Goal: Task Accomplishment & Management: Use online tool/utility

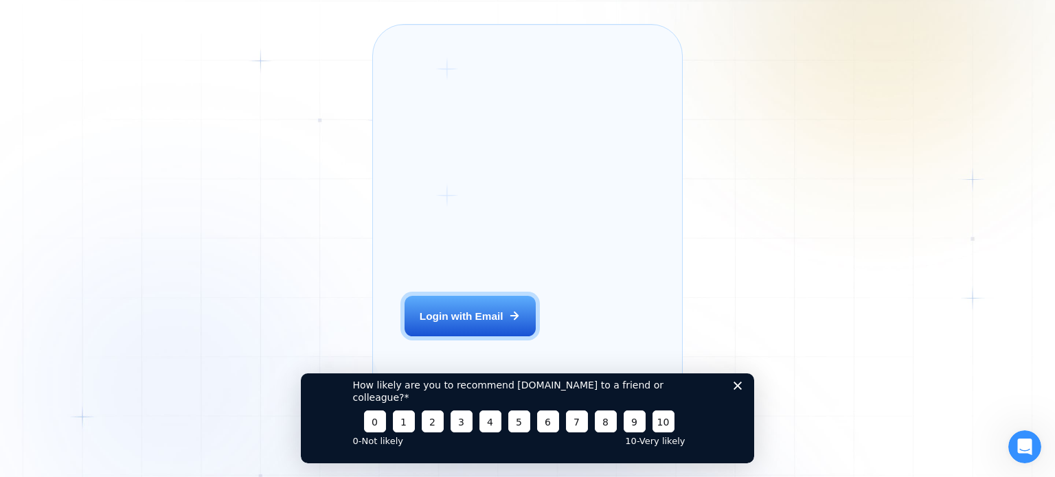
click at [739, 390] on polygon "Close survey" at bounding box center [738, 385] width 8 height 8
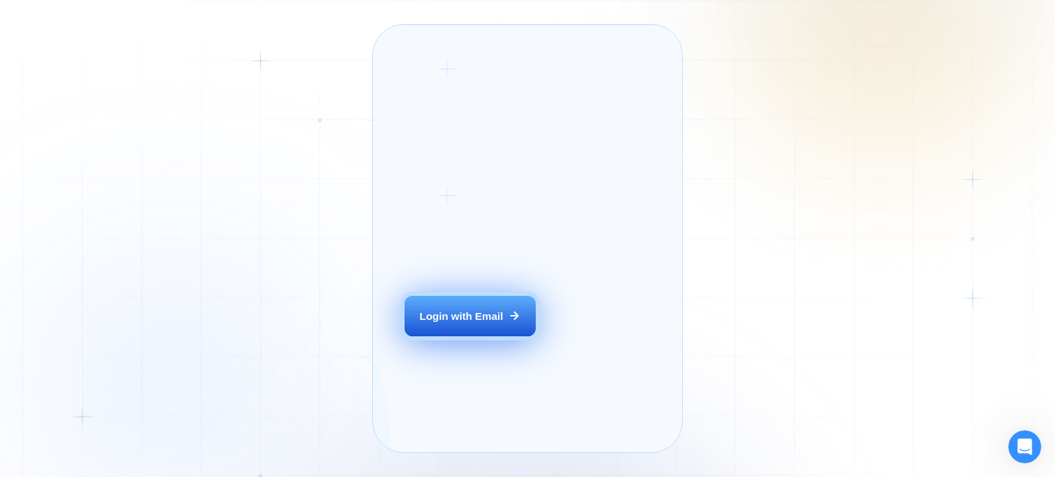
click at [457, 324] on div "Login with Email" at bounding box center [462, 316] width 84 height 14
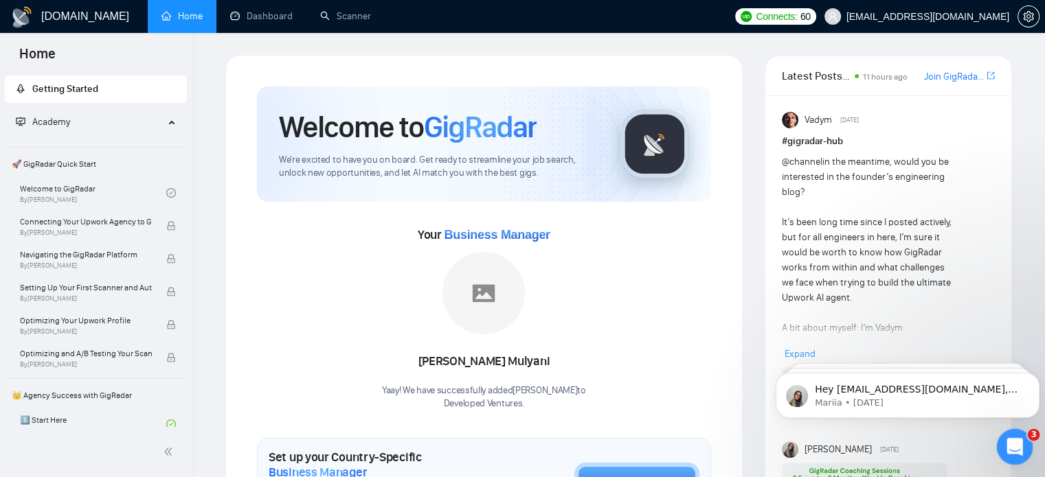
click at [1013, 449] on icon "Open Intercom Messenger" at bounding box center [1013, 445] width 23 height 23
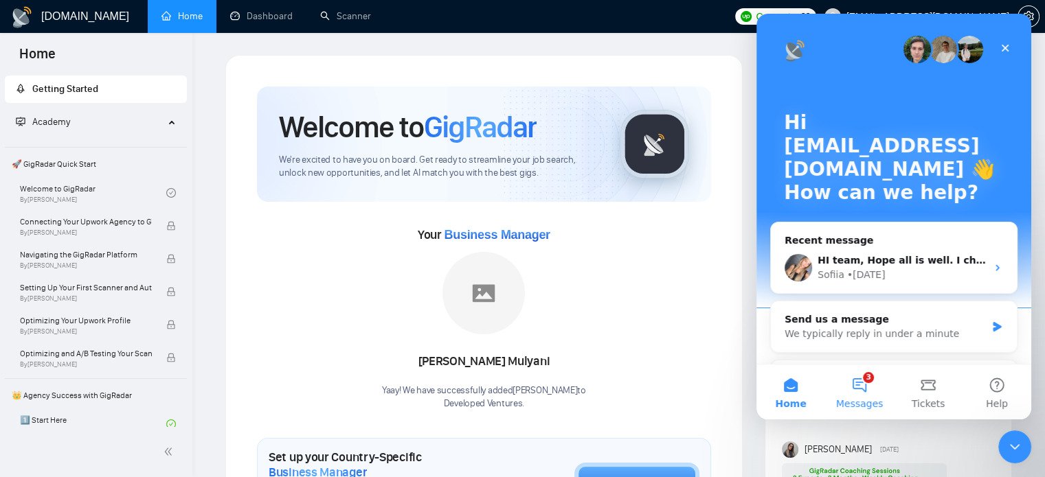
click at [866, 387] on button "3 Messages" at bounding box center [859, 392] width 69 height 55
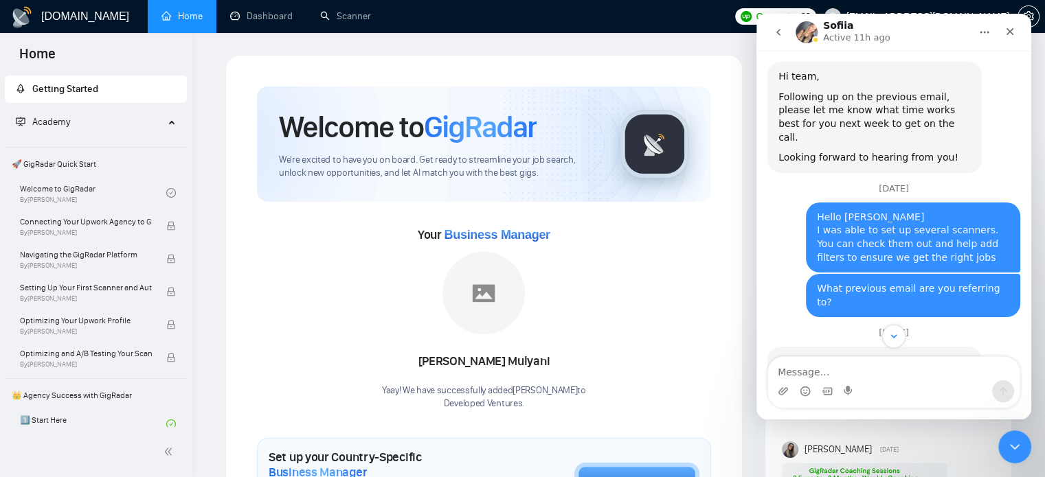
scroll to position [1543, 0]
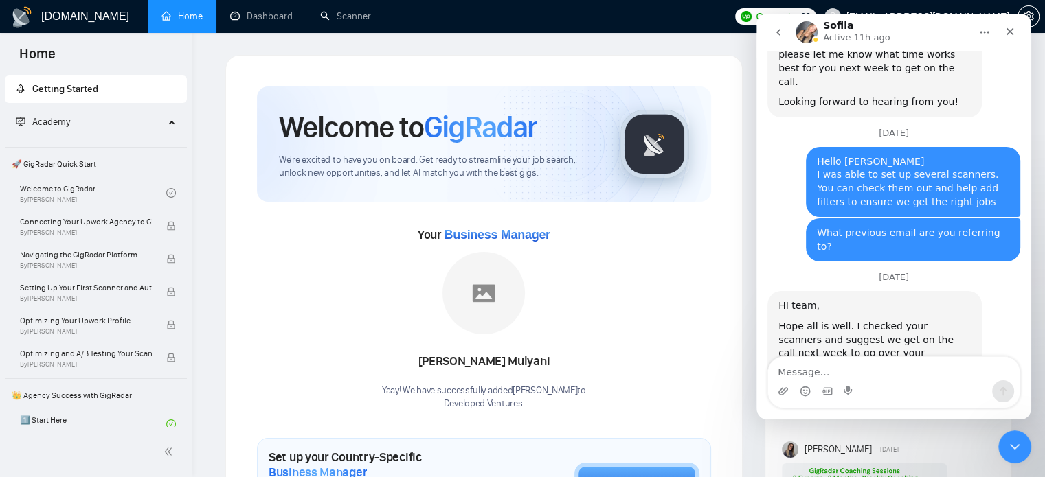
click at [786, 24] on button "go back" at bounding box center [778, 32] width 26 height 26
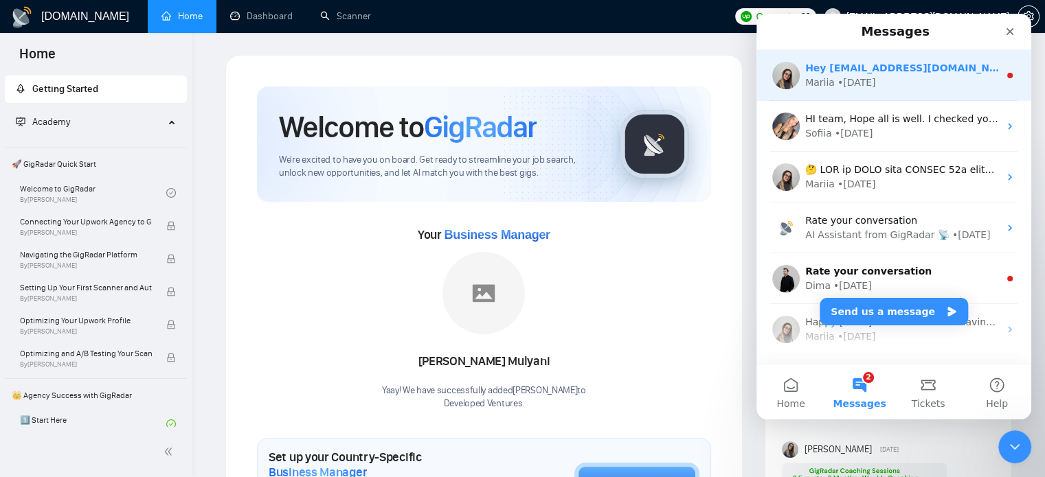
click at [894, 79] on div "Mariia • [DATE]" at bounding box center [902, 83] width 194 height 14
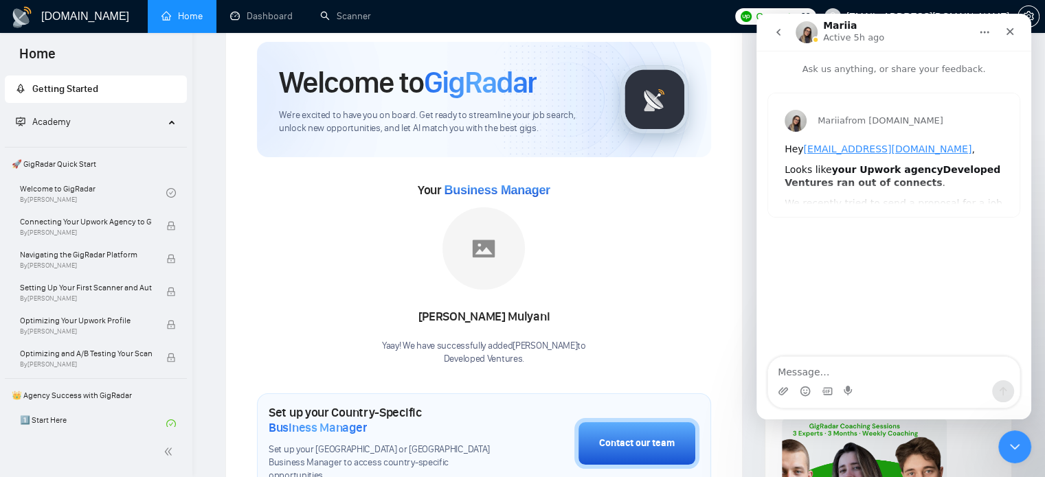
scroll to position [69, 0]
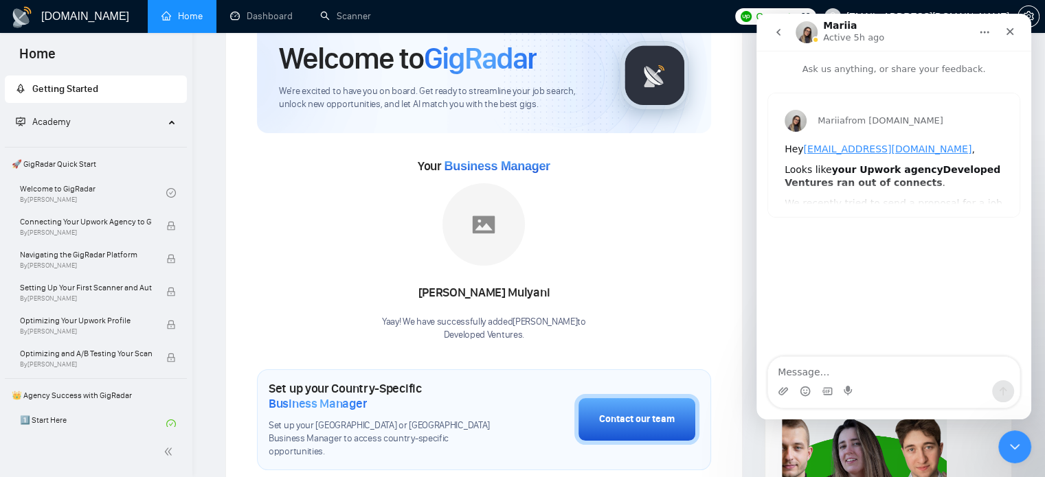
click at [404, 9] on ul "Home Dashboard Scanner" at bounding box center [435, 16] width 585 height 33
click at [1009, 27] on icon "Close" at bounding box center [1009, 31] width 11 height 11
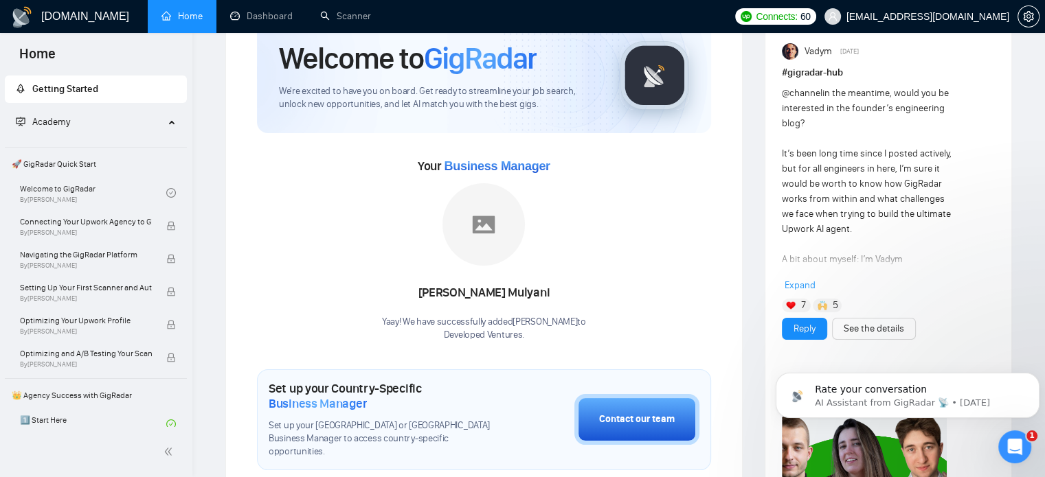
scroll to position [0, 0]
click at [258, 21] on link "Dashboard" at bounding box center [261, 16] width 63 height 12
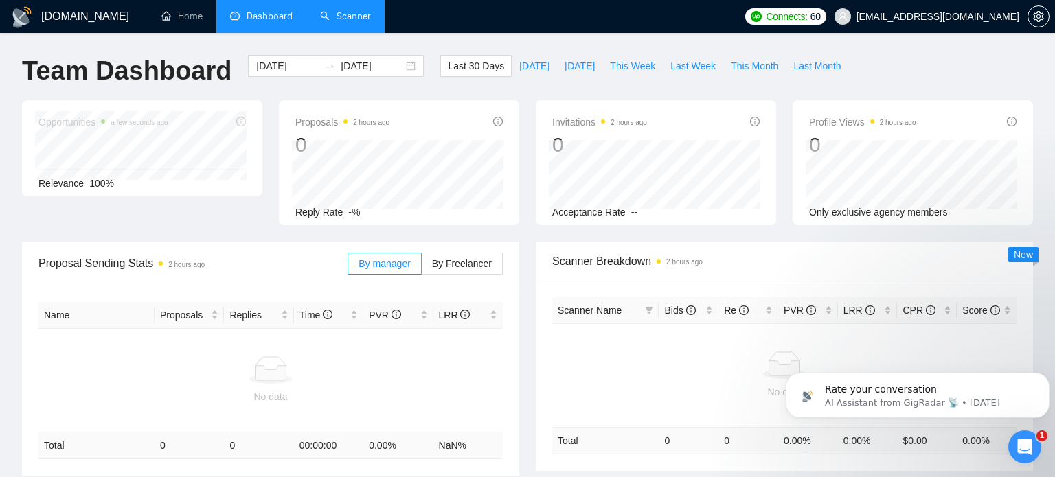
click at [351, 17] on link "Scanner" at bounding box center [345, 16] width 51 height 12
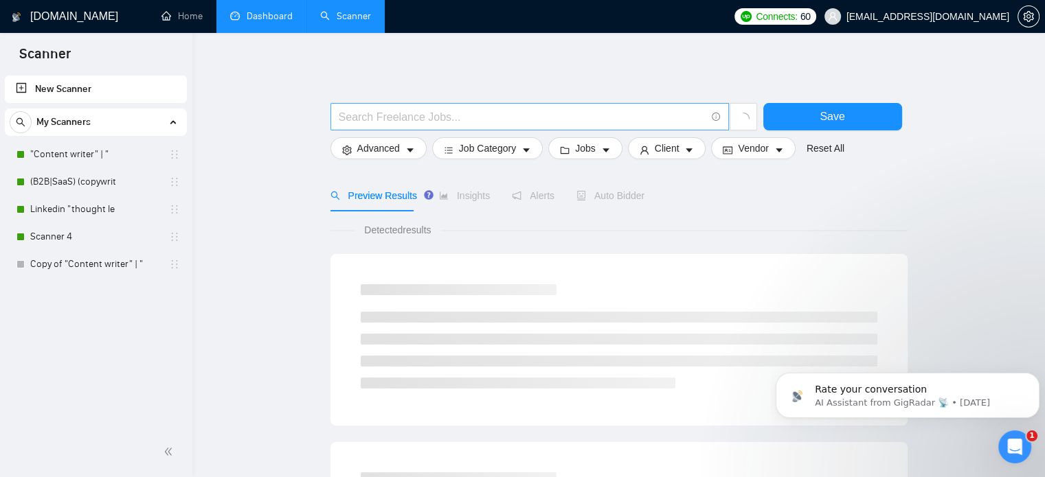
click at [383, 117] on input "text" at bounding box center [522, 117] width 367 height 17
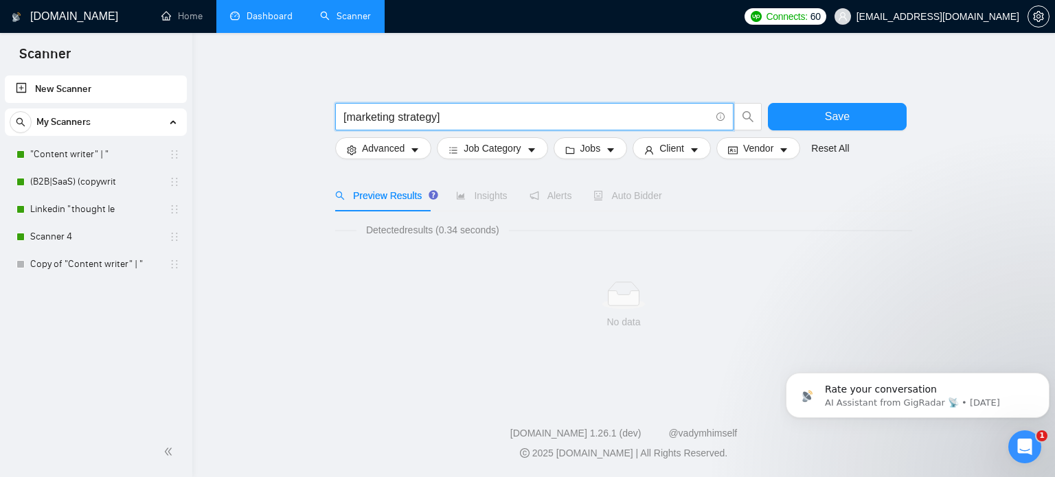
click at [344, 117] on input "[marketing strategy]" at bounding box center [527, 117] width 367 height 17
click at [495, 117] on input "B2B | SaaS [marketing strategy]" at bounding box center [527, 117] width 367 height 17
click at [365, 117] on input "B2B | SaaS [marketing strategy]" at bounding box center [527, 117] width 367 height 17
click at [544, 113] on input "B2B | SaaS [marketing strategy]" at bounding box center [527, 117] width 367 height 17
drag, startPoint x: 397, startPoint y: 117, endPoint x: 337, endPoint y: 118, distance: 60.5
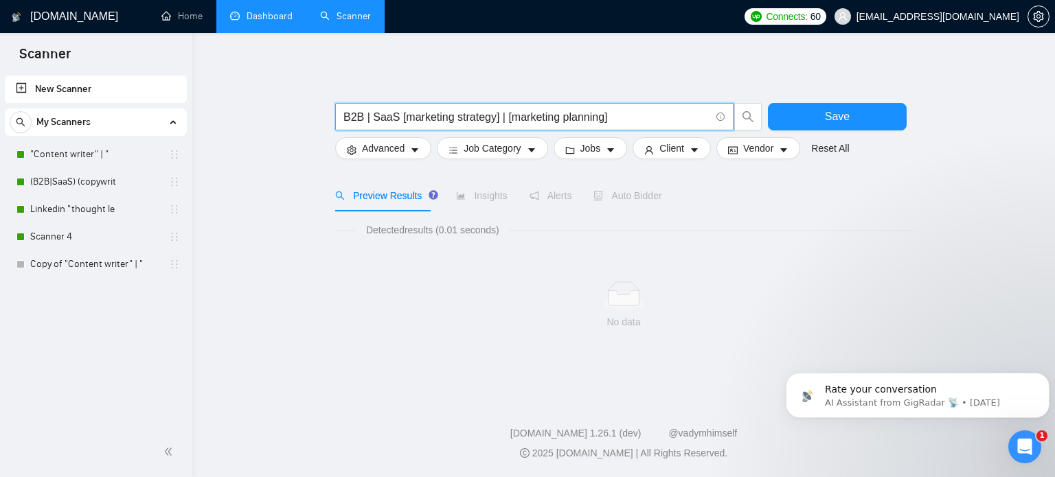
click at [337, 118] on span "B2B | SaaS [marketing strategy] | [marketing planning]" at bounding box center [534, 116] width 398 height 27
type input "[marketing strategy] | [marketing planning]"
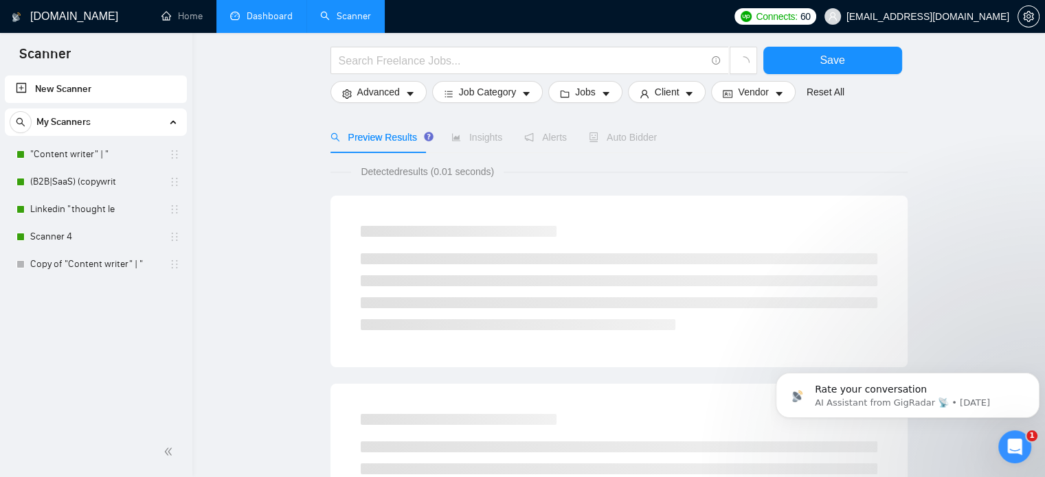
scroll to position [137, 0]
